Goal: Task Accomplishment & Management: Manage account settings

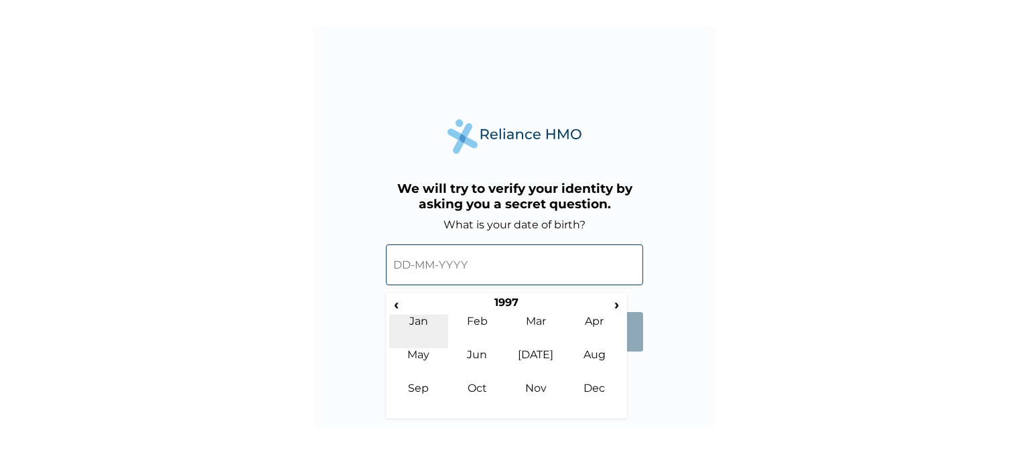
click at [411, 321] on td "Jan" at bounding box center [418, 331] width 59 height 33
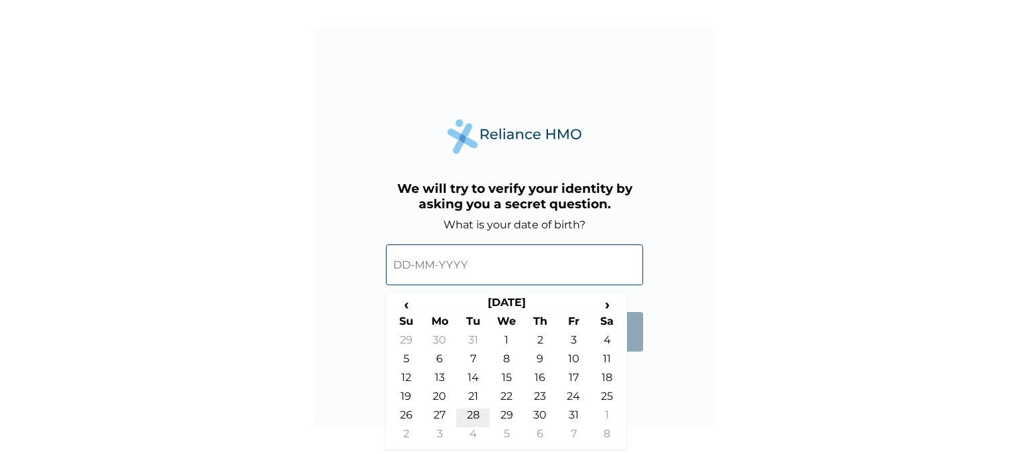
click at [472, 410] on td "28" at bounding box center [472, 418] width 33 height 19
type input "28-01-1997"
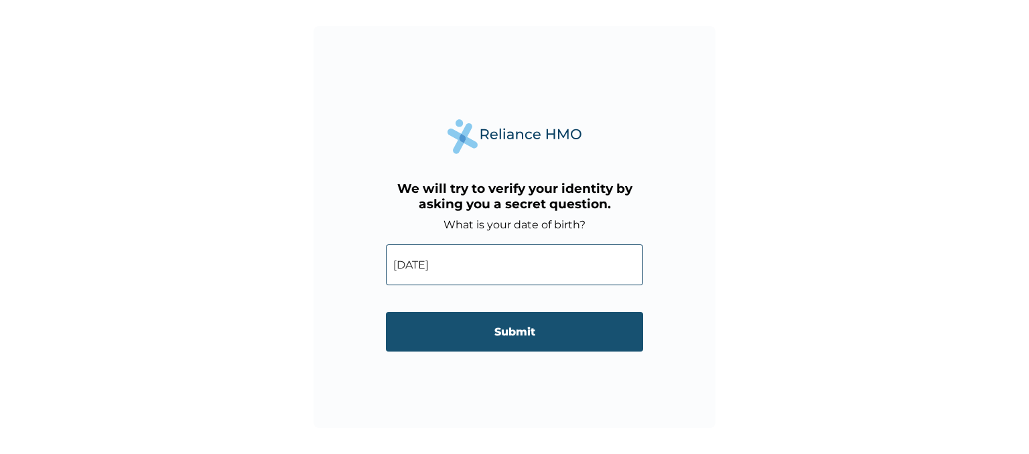
click at [485, 324] on input "Submit" at bounding box center [514, 332] width 257 height 40
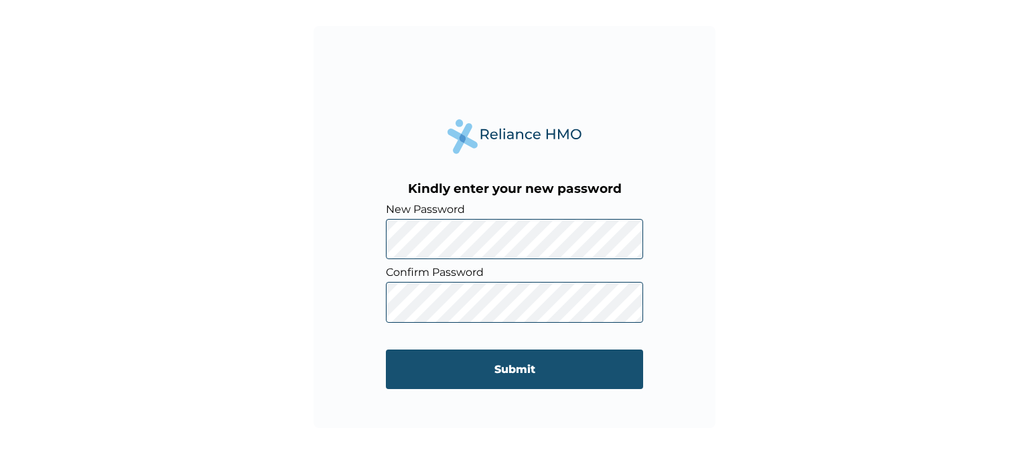
click at [598, 375] on input "Submit" at bounding box center [514, 370] width 257 height 40
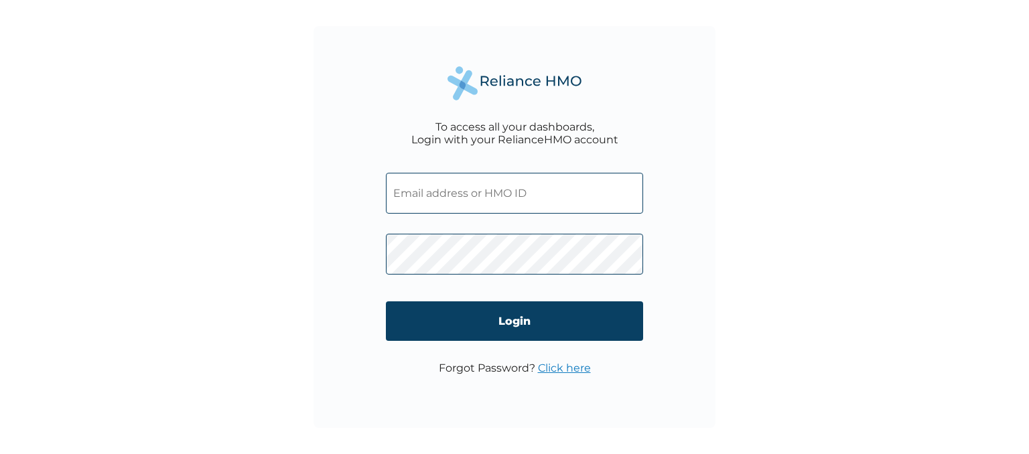
click at [501, 197] on input "text" at bounding box center [514, 193] width 257 height 41
type input "DLA/10104/A"
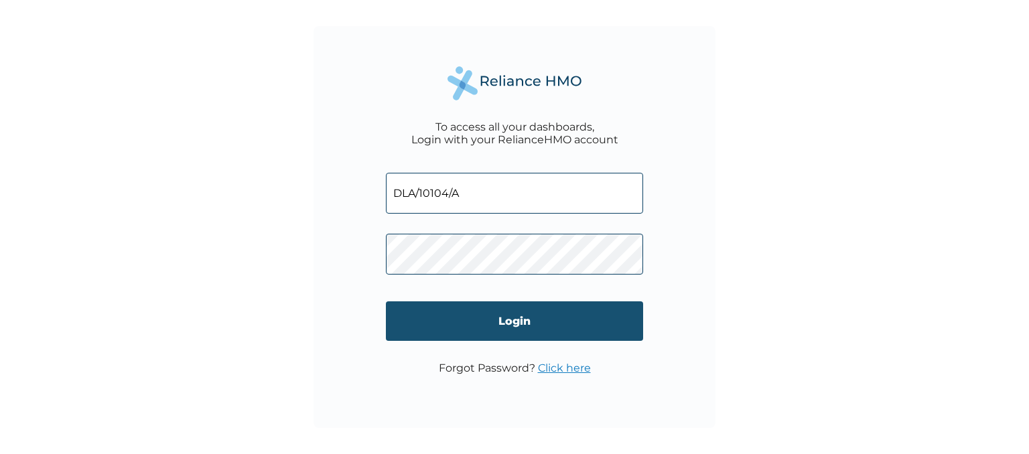
click at [614, 326] on input "Login" at bounding box center [514, 321] width 257 height 40
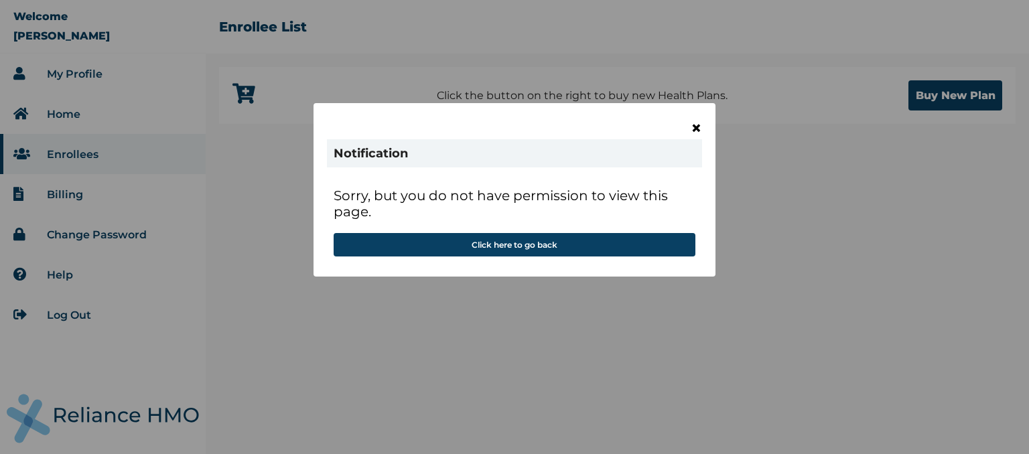
click at [691, 127] on span "×" at bounding box center [696, 128] width 11 height 23
